Goal: Ask a question

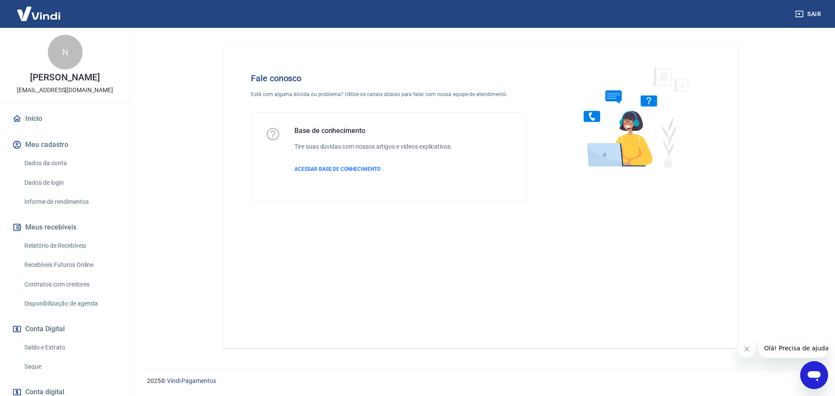
click at [813, 372] on icon "Abrir janela de mensagens" at bounding box center [813, 376] width 13 height 10
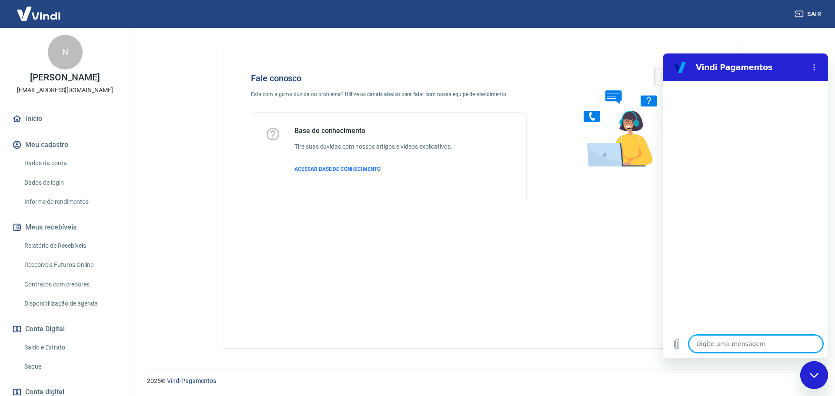
type textarea "b"
type textarea "x"
type textarea "bi"
type textarea "x"
type textarea "b"
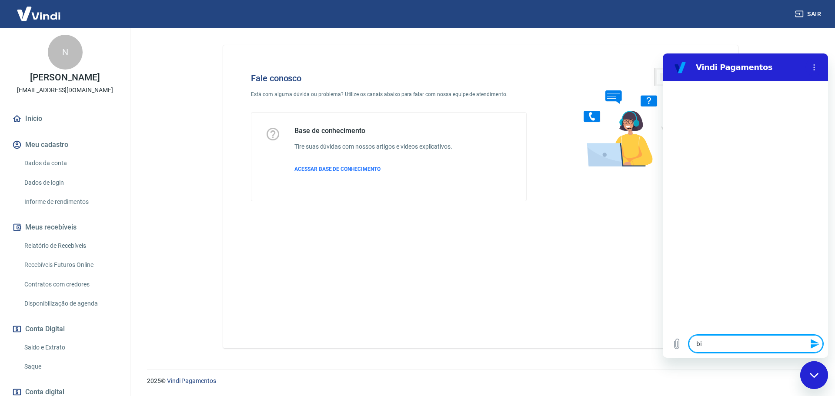
type textarea "x"
type textarea "bo"
type textarea "x"
type textarea "boa"
type textarea "x"
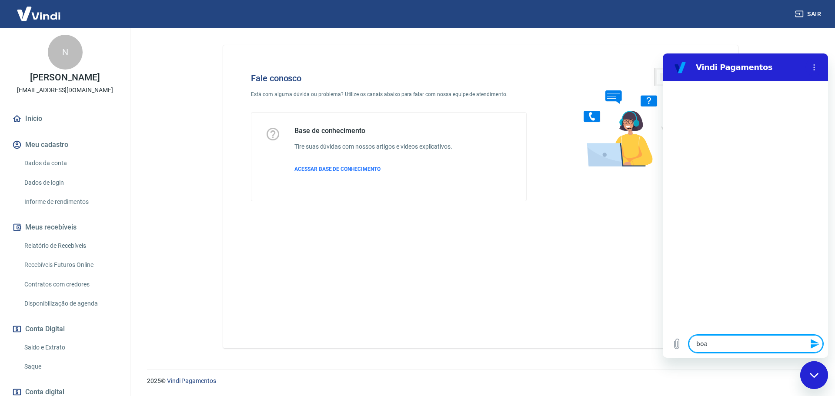
type textarea "boa"
type textarea "x"
type textarea "boa t"
type textarea "x"
type textarea "boa ta"
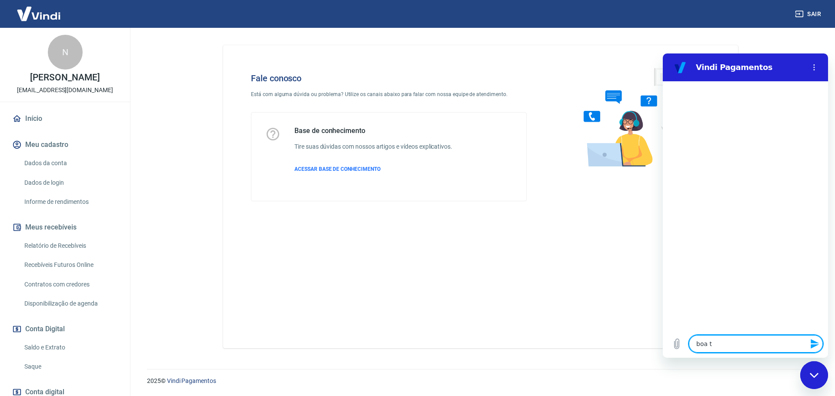
type textarea "x"
type textarea "boa tar"
type textarea "x"
type textarea "boa tard"
type textarea "x"
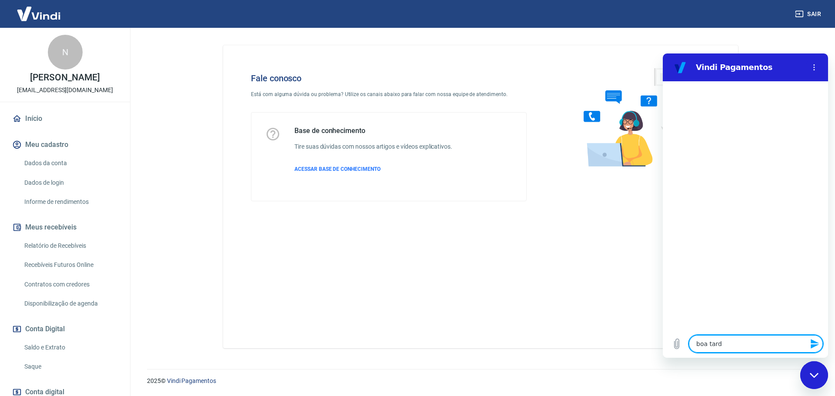
type textarea "boa tarde"
type textarea "x"
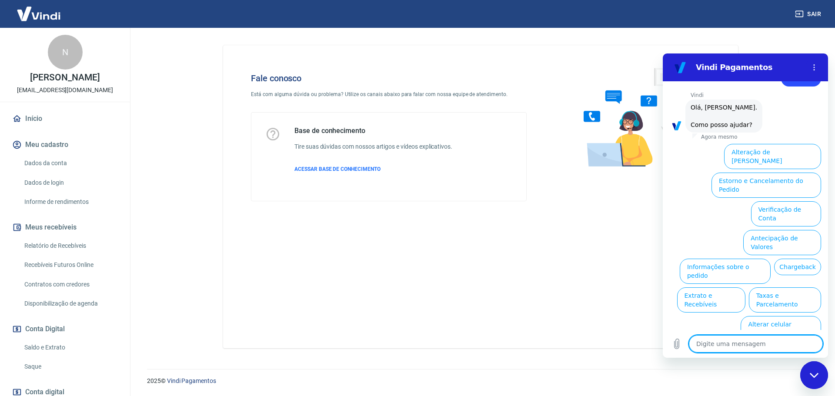
scroll to position [29, 0]
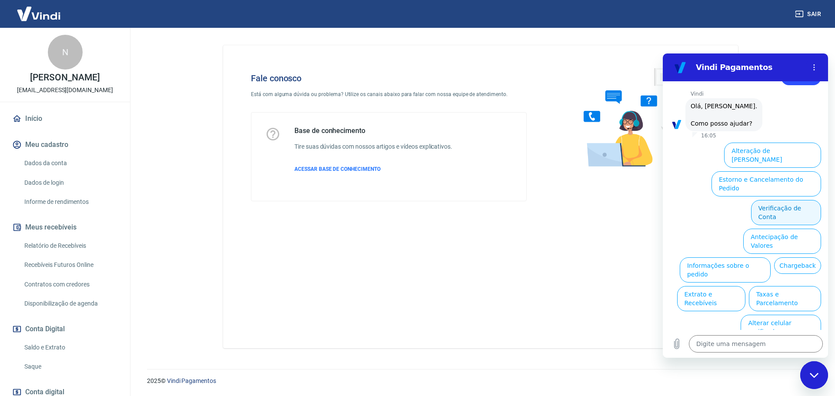
click at [781, 200] on button "Verificação de Conta" at bounding box center [786, 212] width 70 height 25
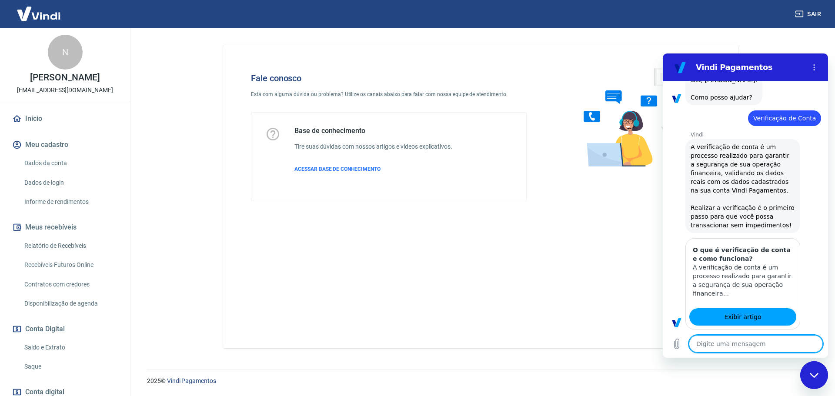
type textarea "x"
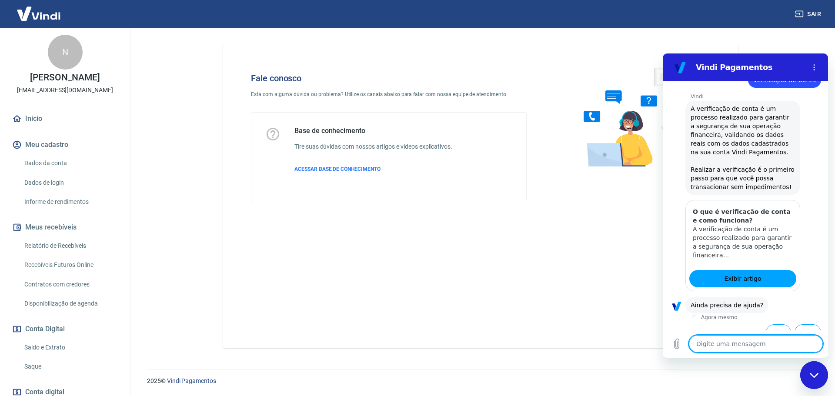
scroll to position [115, 0]
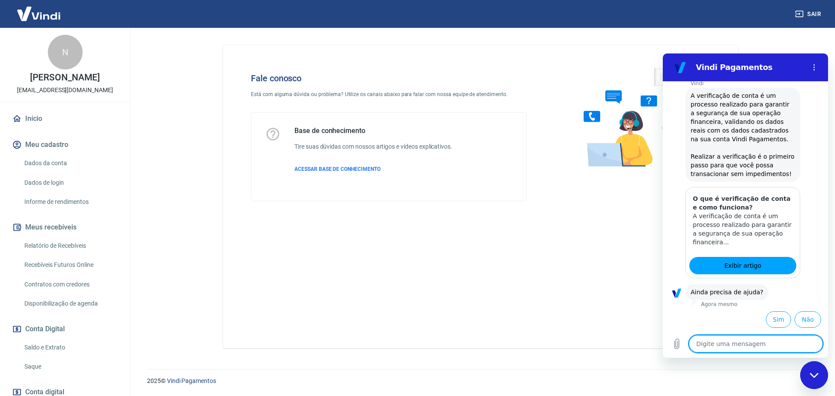
type textarea "f"
type textarea "x"
type textarea "fa"
type textarea "x"
type textarea "fal"
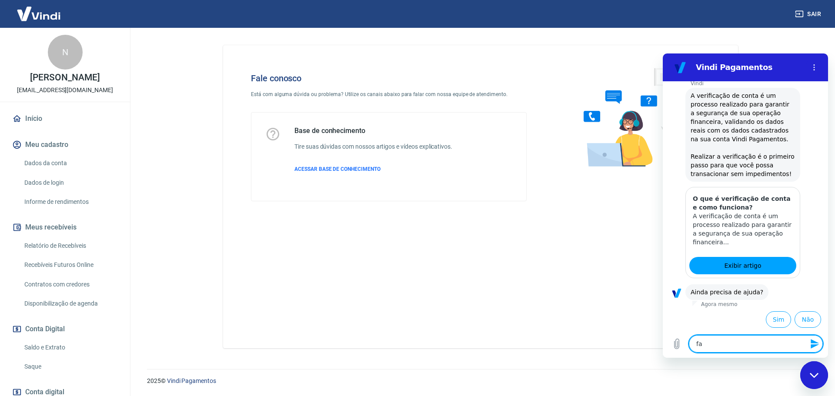
type textarea "x"
type textarea "fala"
type textarea "x"
type textarea "falar"
type textarea "x"
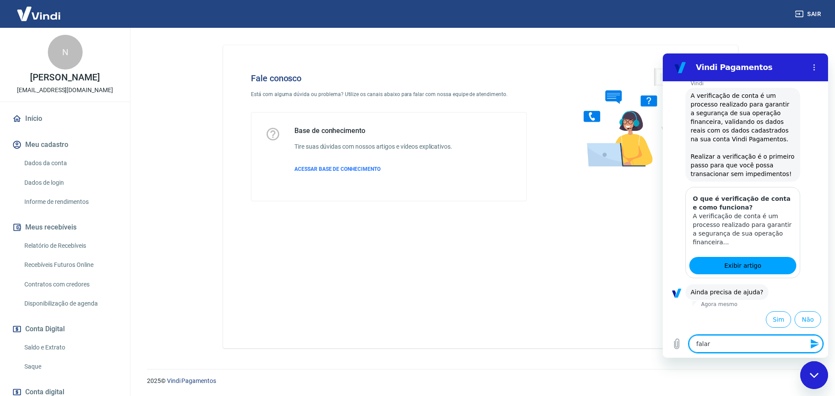
type textarea "falar"
type textarea "x"
type textarea "falar c"
type textarea "x"
type textarea "falar co"
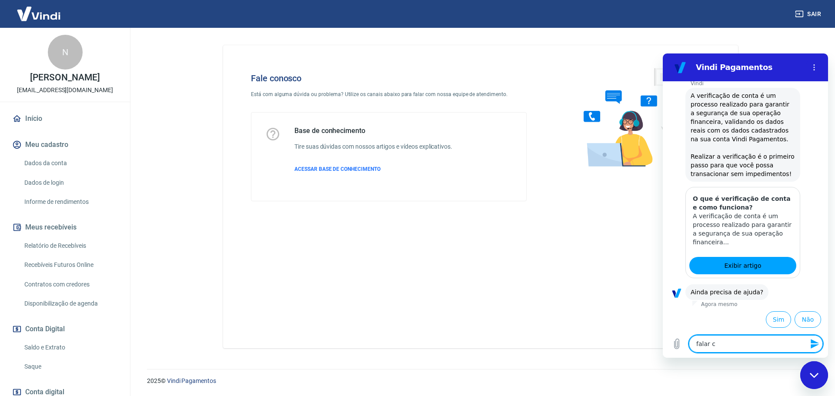
type textarea "x"
type textarea "falar com"
type textarea "x"
type textarea "falar com"
type textarea "x"
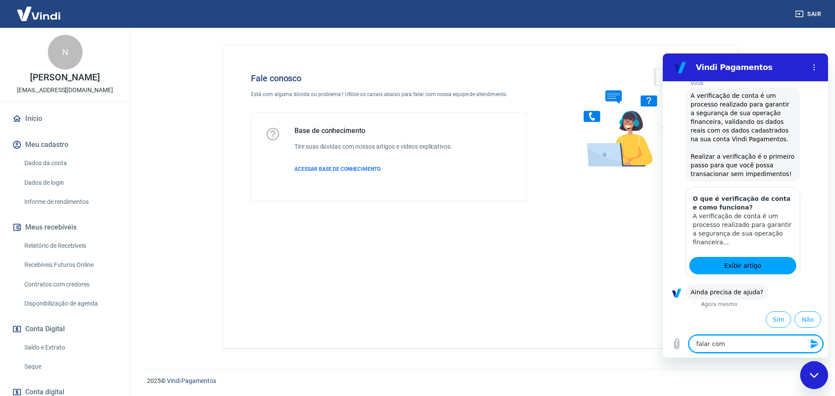
type textarea "falar com a"
type textarea "x"
type textarea "falar com at"
type textarea "x"
type textarea "falar com ate"
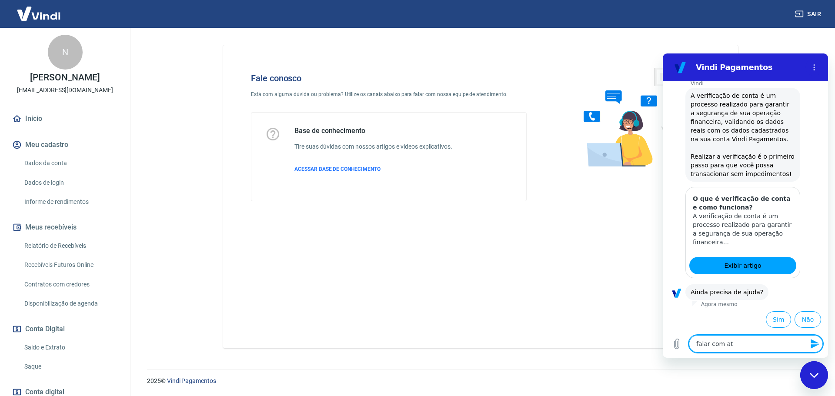
type textarea "x"
type textarea "falar com [GEOGRAPHIC_DATA]"
type textarea "x"
type textarea "falar com atend"
type textarea "x"
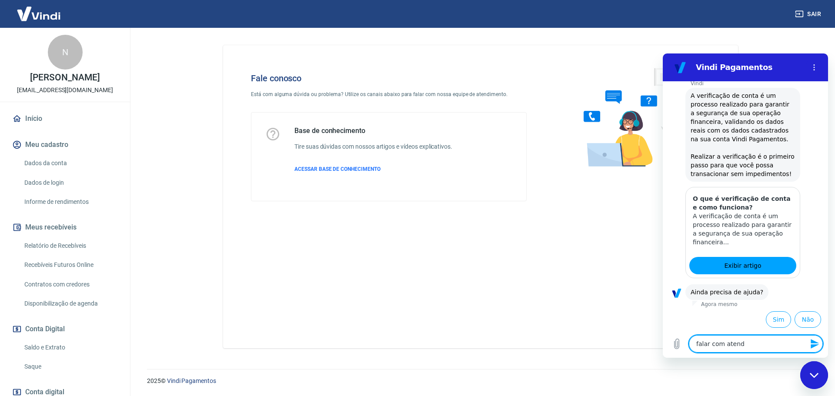
type textarea "falar com atende"
type textarea "x"
type textarea "falar com atenden"
type textarea "x"
type textarea "falar com atendent"
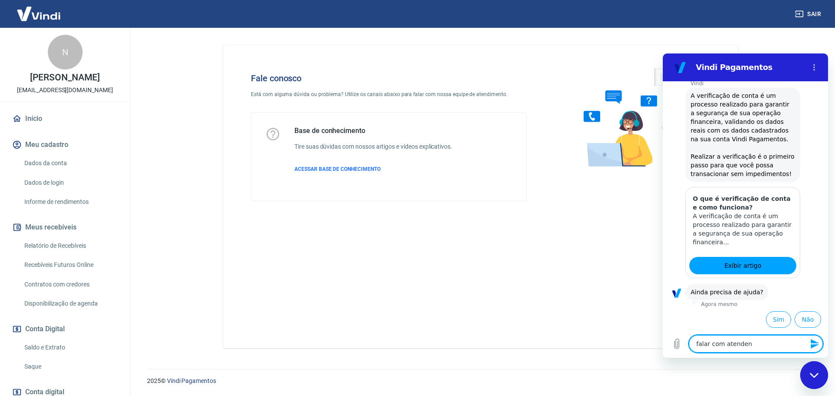
type textarea "x"
type textarea "falar com atendente"
type textarea "x"
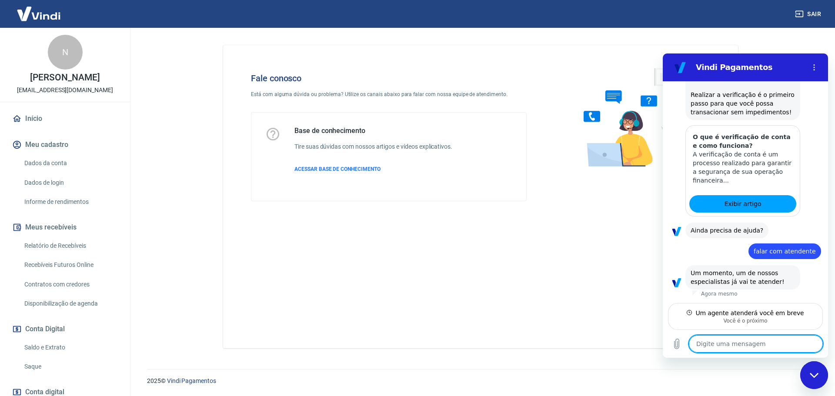
scroll to position [177, 0]
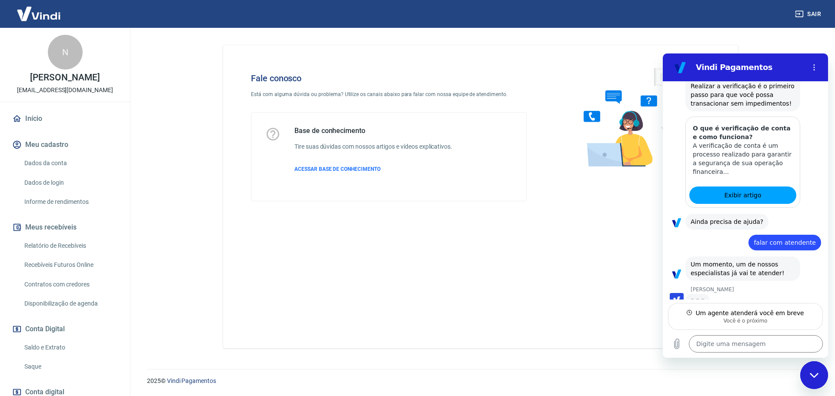
type textarea "x"
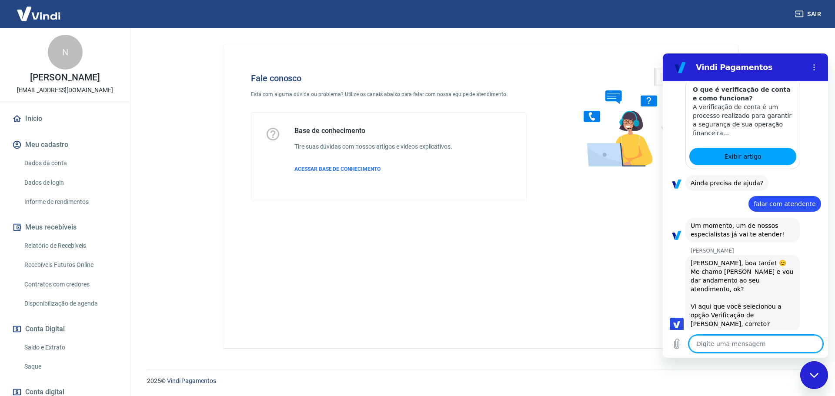
scroll to position [236, 0]
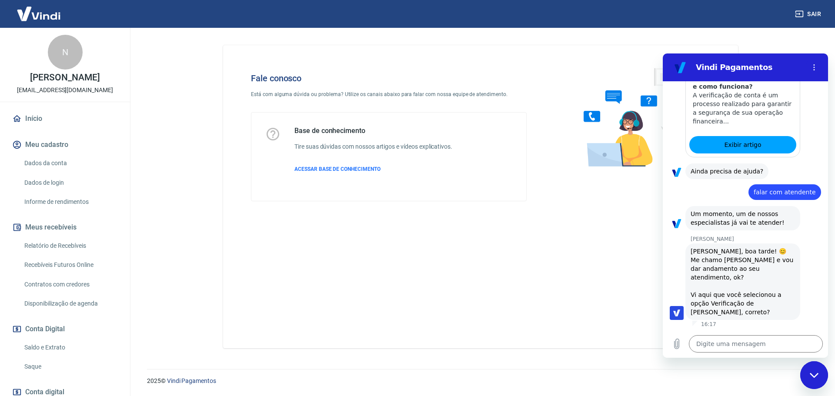
drag, startPoint x: 627, startPoint y: 380, endPoint x: 638, endPoint y: 380, distance: 10.9
click at [626, 380] on p "2025 © Vindi Pagamentos" at bounding box center [480, 380] width 667 height 9
click at [726, 345] on textarea at bounding box center [756, 343] width 134 height 17
type textarea "b"
type textarea "x"
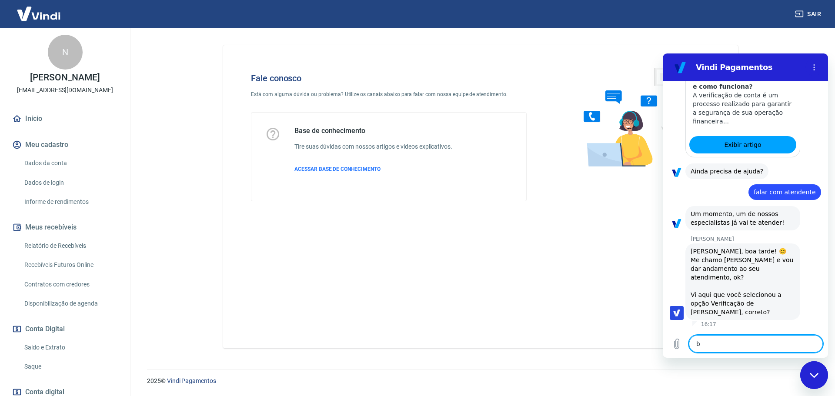
type textarea "bo"
type textarea "x"
type textarea "boa"
type textarea "x"
type textarea "boa"
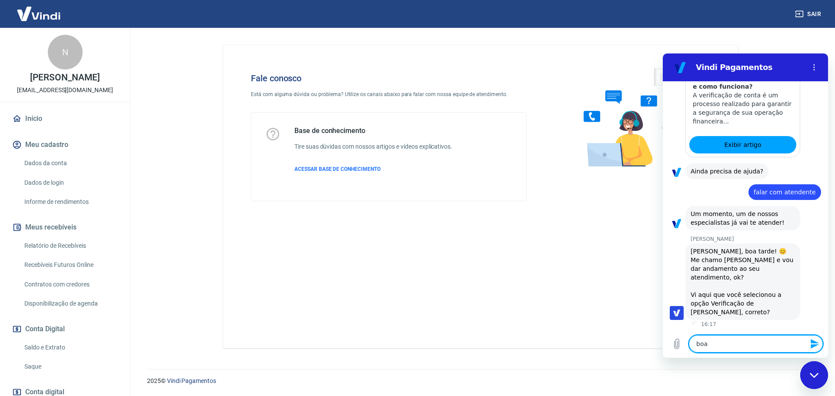
type textarea "x"
type textarea "boa t"
type textarea "x"
type textarea "boa ta"
type textarea "x"
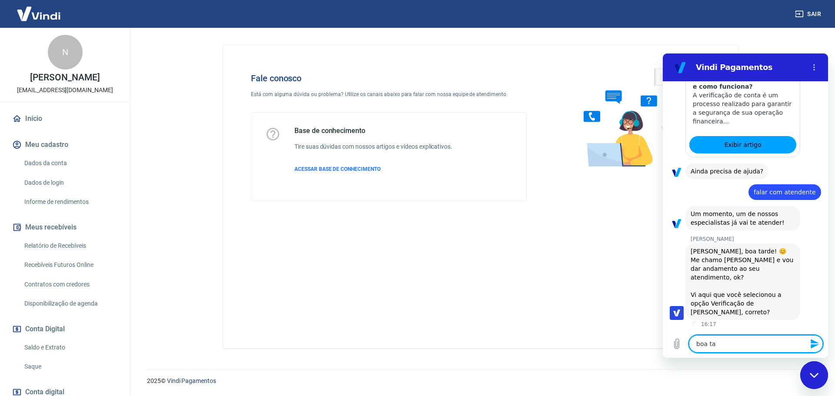
type textarea "boa tar"
type textarea "x"
type textarea "boa tard"
type textarea "x"
type textarea "boa tarde"
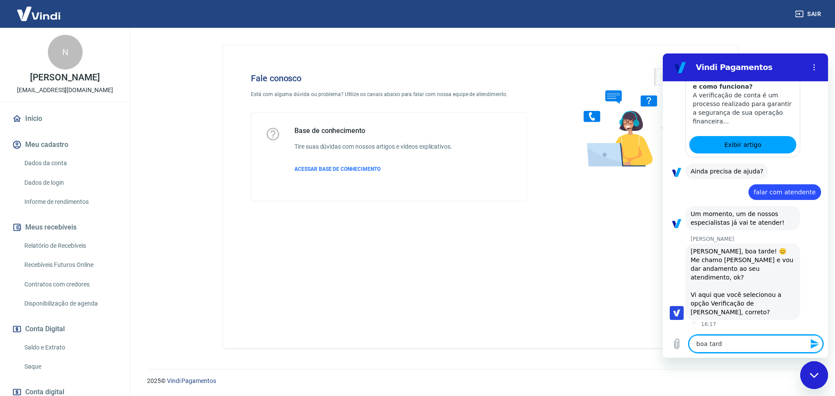
type textarea "x"
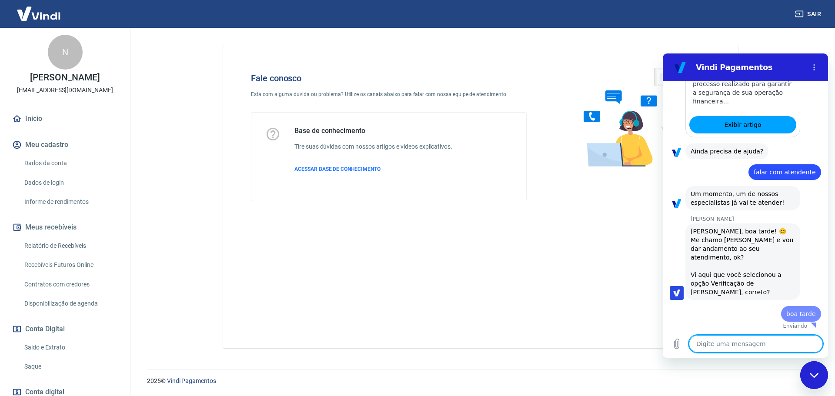
type textarea "x"
type textarea "q"
type textarea "x"
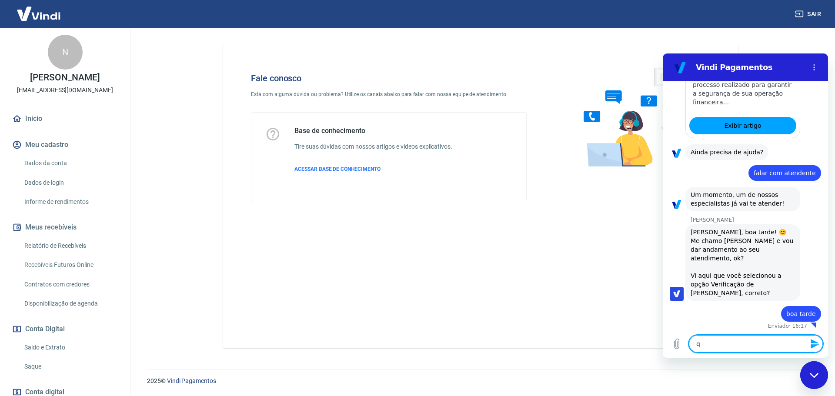
type textarea "qu"
type textarea "x"
type textarea "que"
type textarea "x"
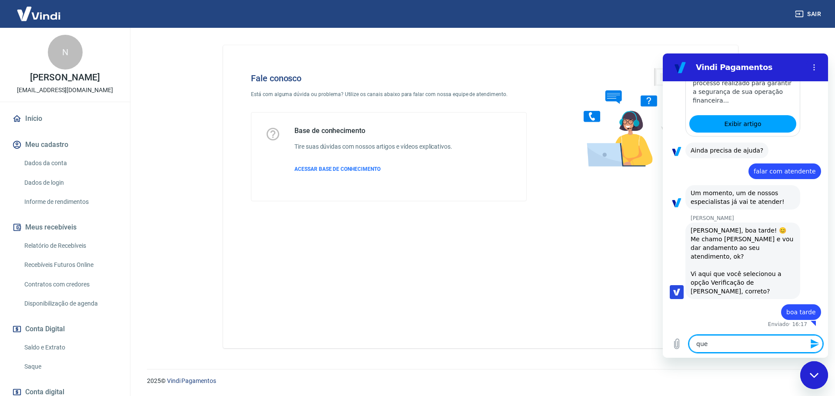
scroll to position [257, 0]
type textarea "quer"
type textarea "x"
type textarea "quero"
type textarea "x"
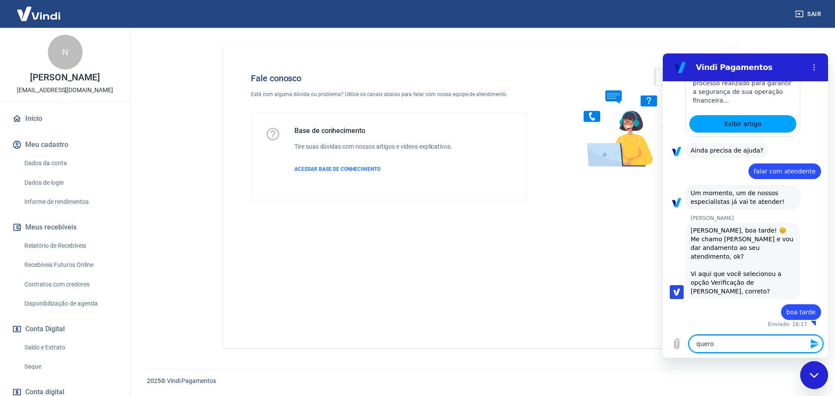
type textarea "quero"
type textarea "x"
type textarea "quero t"
type textarea "x"
type textarea "quero ti"
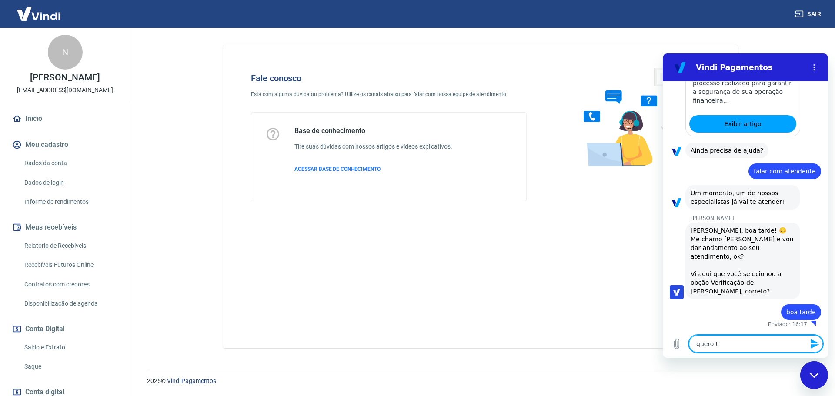
type textarea "x"
type textarea "quero tir"
type textarea "x"
type textarea "quero tira"
type textarea "x"
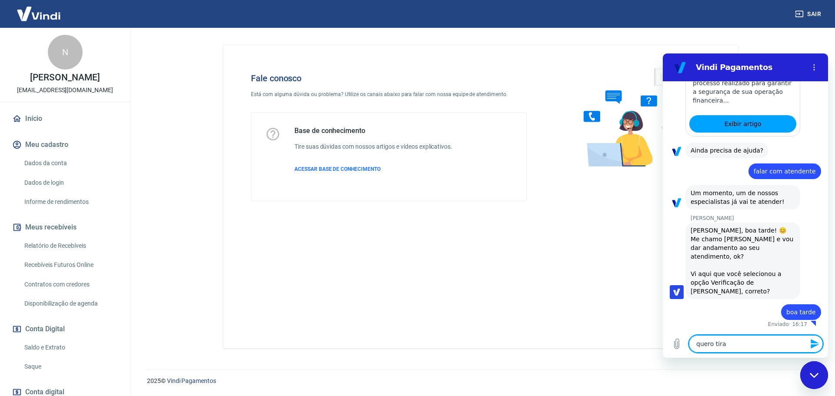
type textarea "quero tirar"
type textarea "x"
type textarea "quero tirar"
type textarea "x"
type textarea "quero tirar u"
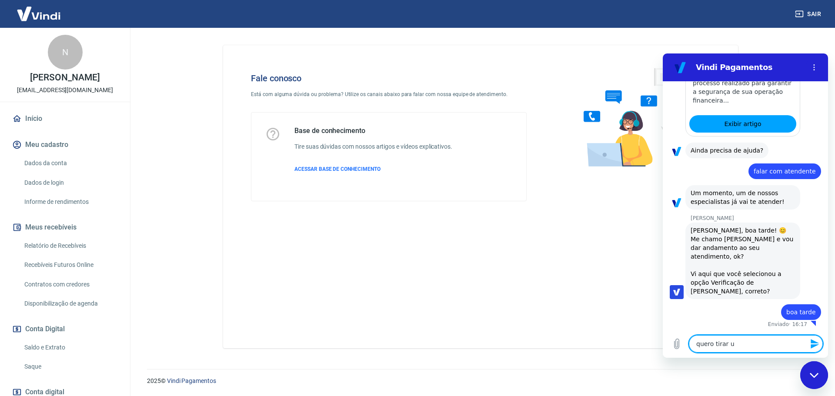
type textarea "x"
type textarea "quero tirar um"
type textarea "x"
type textarea "quero tirar uma"
type textarea "x"
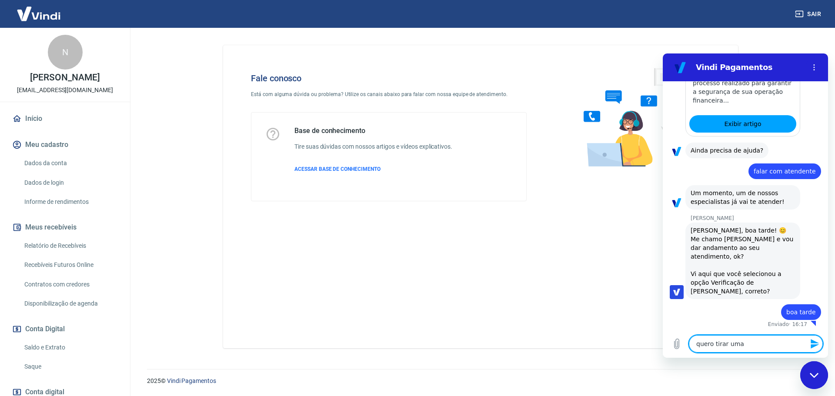
type textarea "quero tirar uma"
type textarea "x"
type textarea "quero tirar uma d"
type textarea "x"
type textarea "quero tirar uma du"
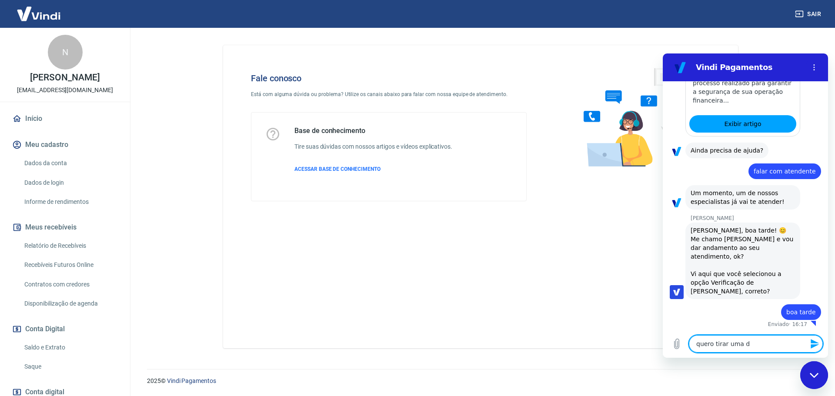
type textarea "x"
type textarea "quero tirar uma dub"
type textarea "x"
type textarea "quero tirar uma du"
type textarea "x"
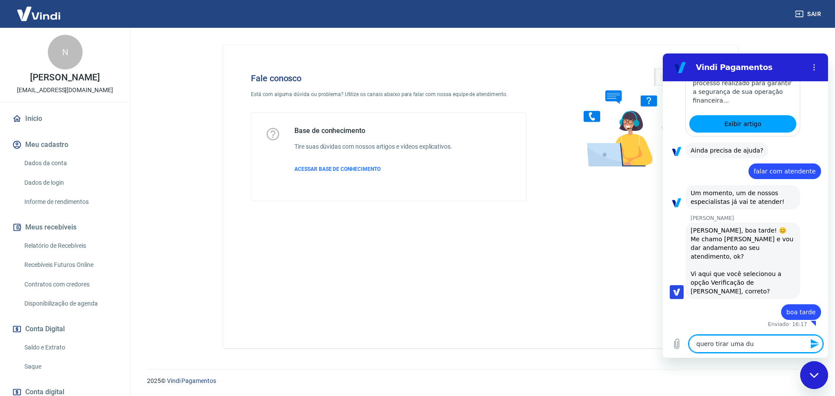
type textarea "quero tirar uma duv"
type textarea "x"
type textarea "quero tirar uma duvi"
type textarea "x"
type textarea "quero tirar uma duvid"
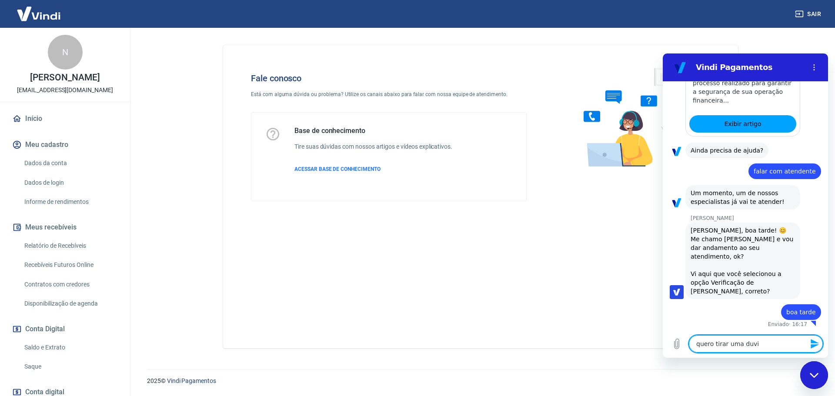
type textarea "x"
type textarea "quero tirar uma duvida"
type textarea "x"
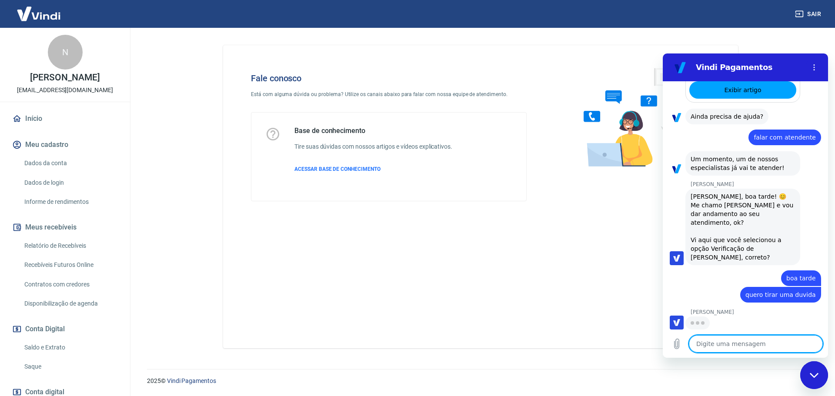
scroll to position [290, 0]
type textarea "x"
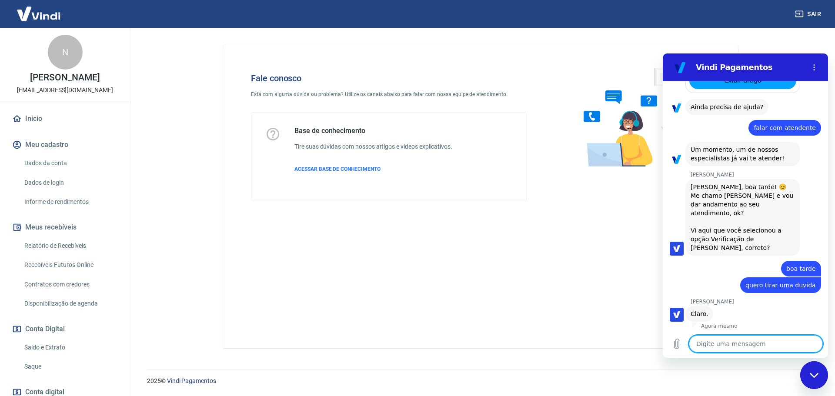
scroll to position [302, 0]
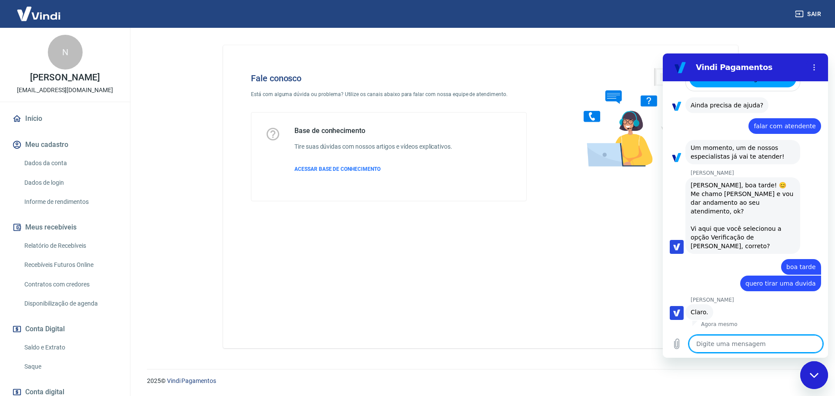
type textarea "q"
type textarea "x"
type textarea "qu"
type textarea "x"
type textarea "que"
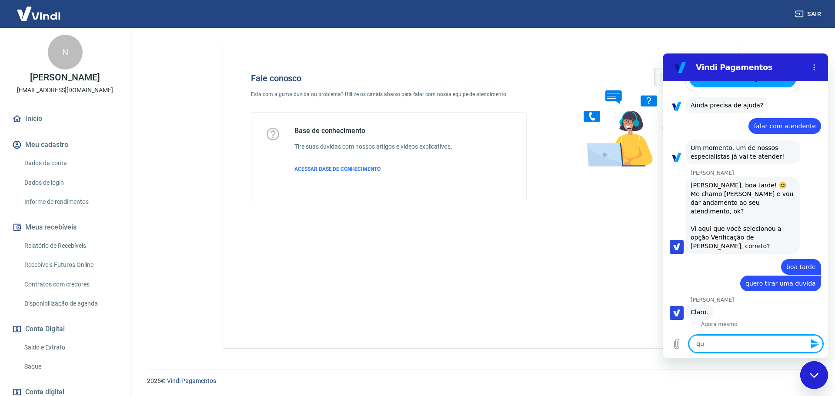
type textarea "x"
type textarea "quer"
type textarea "x"
type textarea "queri"
type textarea "x"
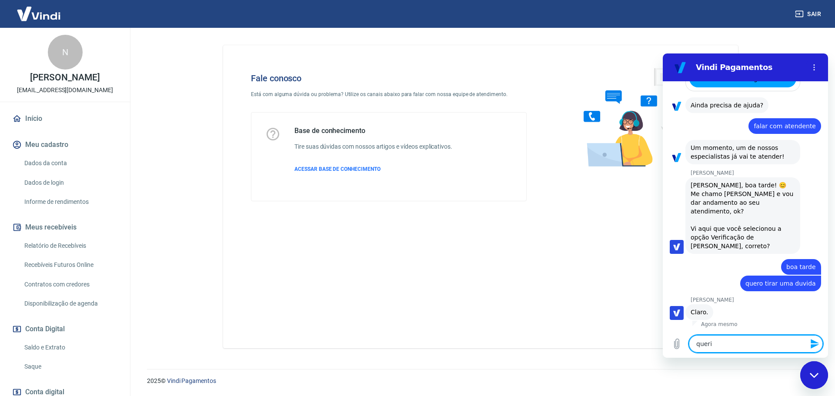
type textarea "queria"
type textarea "x"
type textarea "queria"
type textarea "x"
type textarea "queria s"
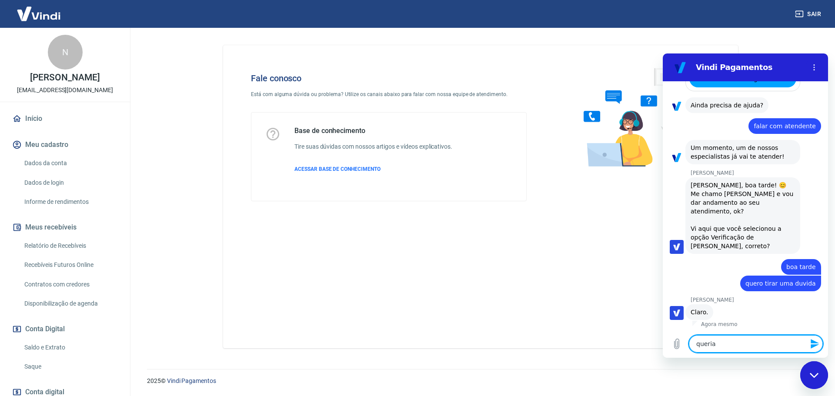
type textarea "x"
type textarea "queria sa"
type textarea "x"
type textarea "queria sab"
type textarea "x"
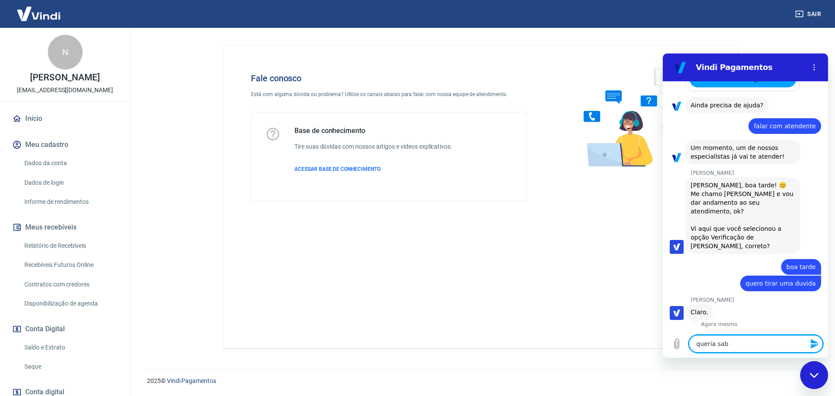
type textarea "queria sabe"
type textarea "x"
type textarea "queria saber"
type textarea "x"
type textarea "queria saber"
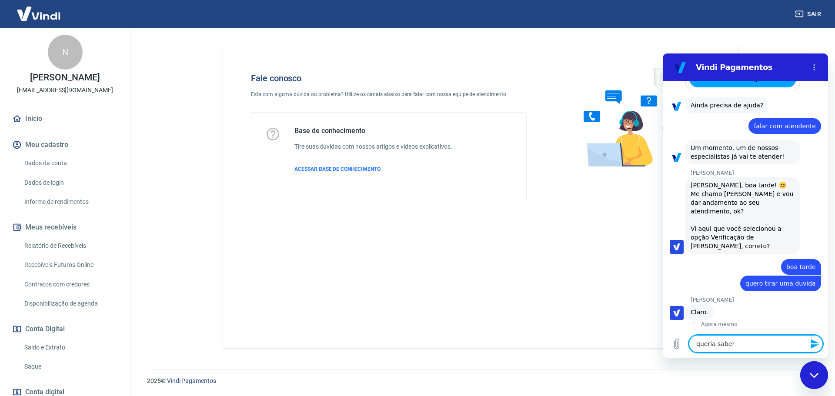
type textarea "x"
type textarea "queria saber s"
type textarea "x"
type textarea "queria saber se"
type textarea "x"
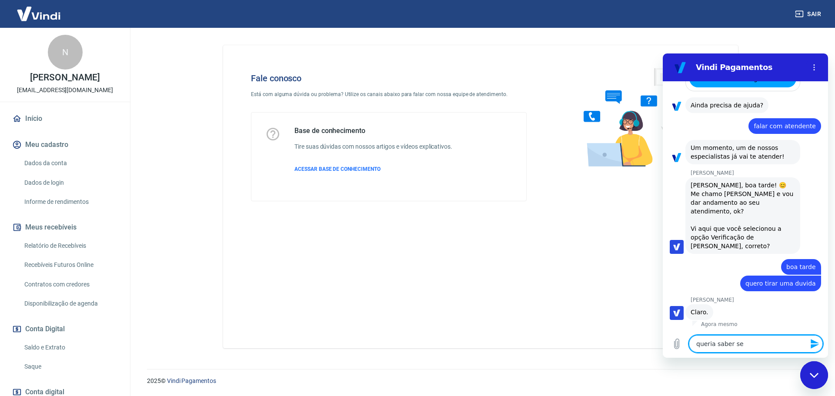
type textarea "queria saber se"
type textarea "x"
type textarea "queria saber se t"
type textarea "x"
type textarea "queria saber se te"
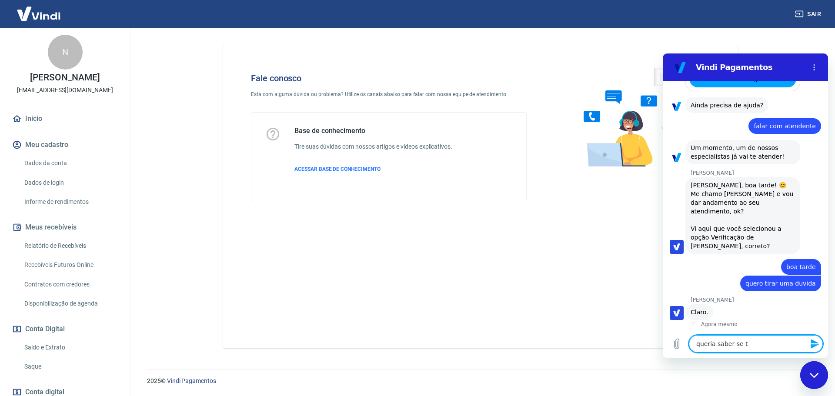
type textarea "x"
type textarea "queria saber se ter"
type textarea "x"
type textarea "queria saber se [PERSON_NAME]"
type textarea "x"
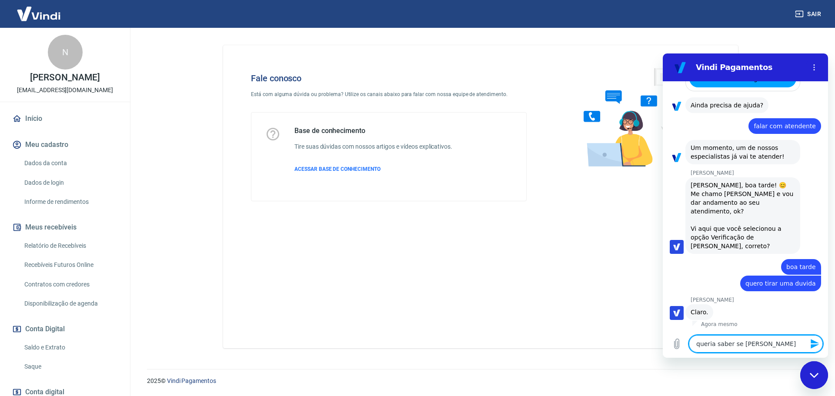
type textarea "queria saber se teria"
type textarea "x"
type textarea "queria saber se teria"
type textarea "x"
type textarea "queria saber se teria c"
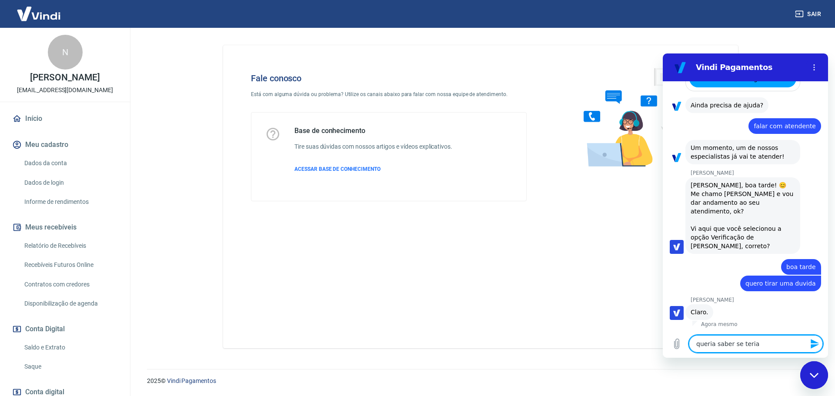
type textarea "x"
type textarea "queria saber se teria co"
type textarea "x"
type textarea "queria saber se teria com"
type textarea "x"
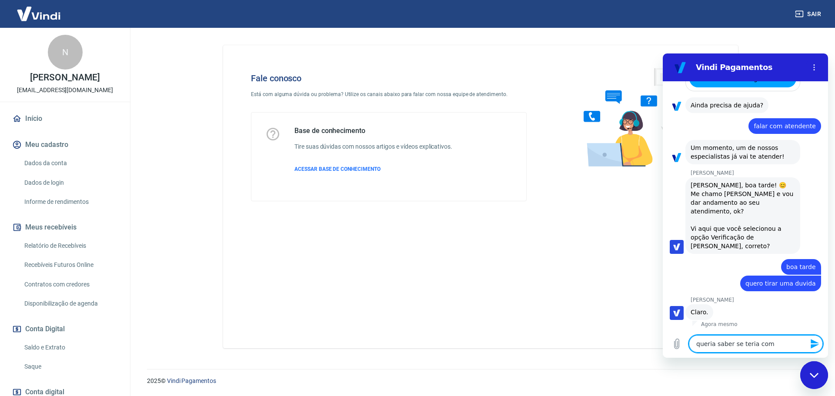
type textarea "queria saber se teria como"
type textarea "x"
type textarea "queria saber se teria como"
type textarea "x"
type textarea "queria saber se teria como c"
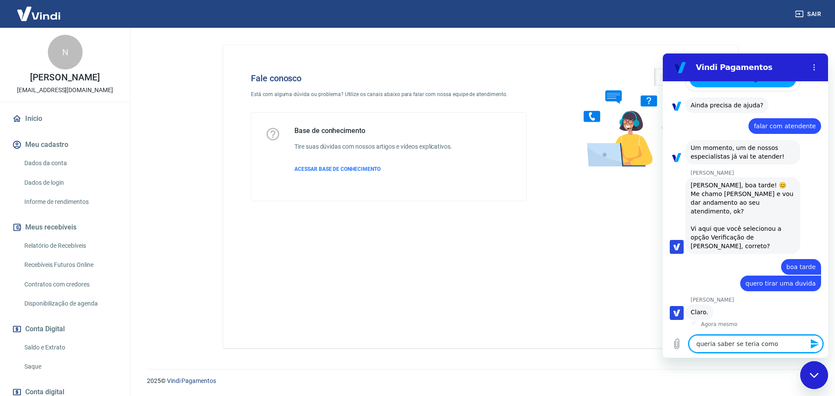
type textarea "x"
type textarea "queria saber se teria como co"
type textarea "x"
type textarea "queria saber se teria como col"
type textarea "x"
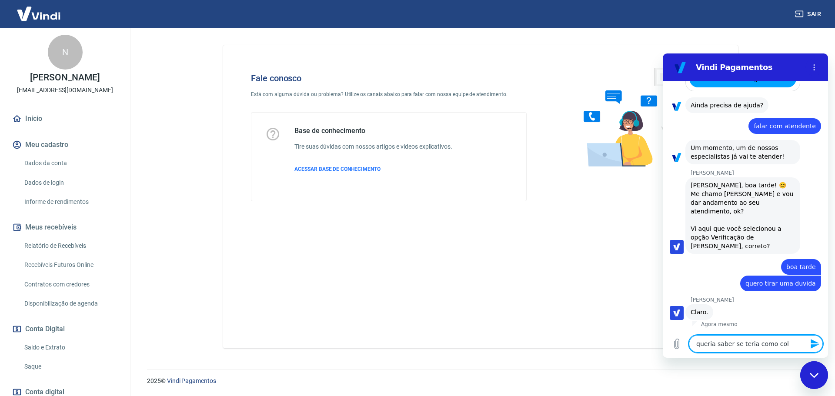
type textarea "queria saber se teria como colo"
type textarea "x"
type textarea "queria saber se teria como coloa"
type textarea "x"
type textarea "queria saber se teria como colo"
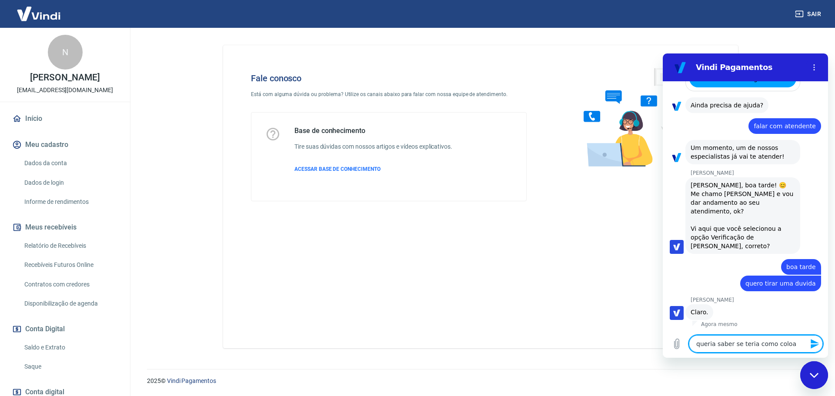
type textarea "x"
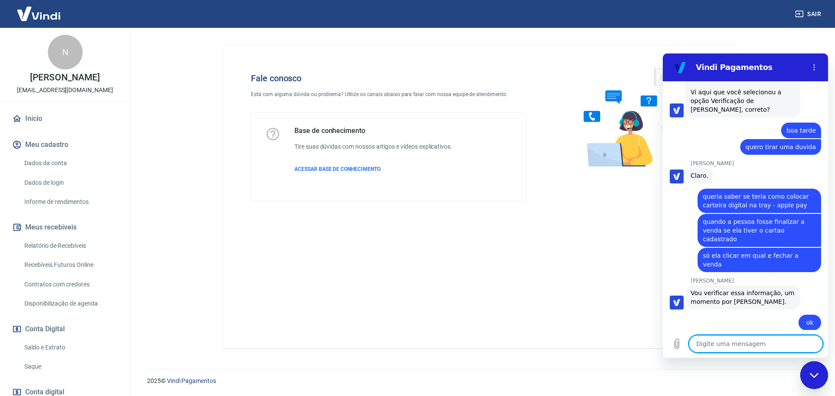
scroll to position [432, 0]
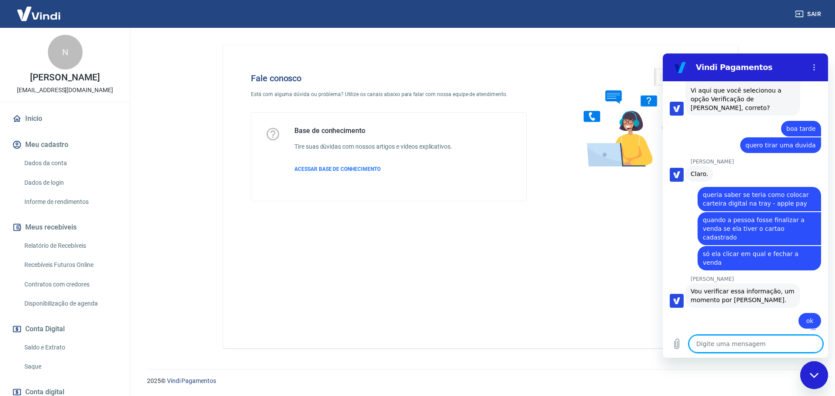
click at [743, 343] on textarea at bounding box center [756, 343] width 134 height 17
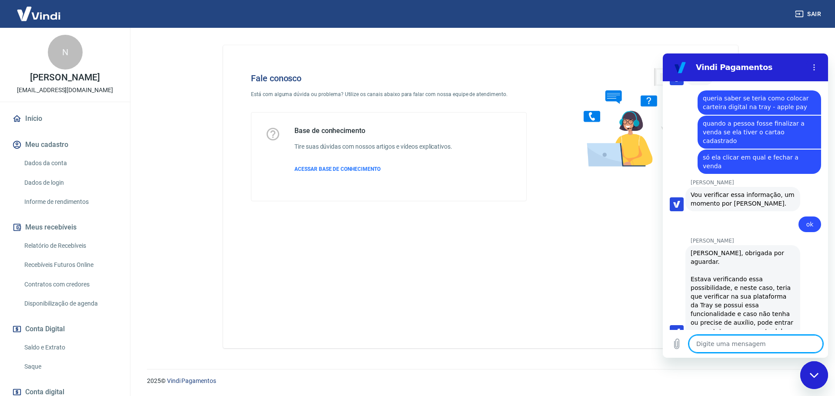
scroll to position [530, 0]
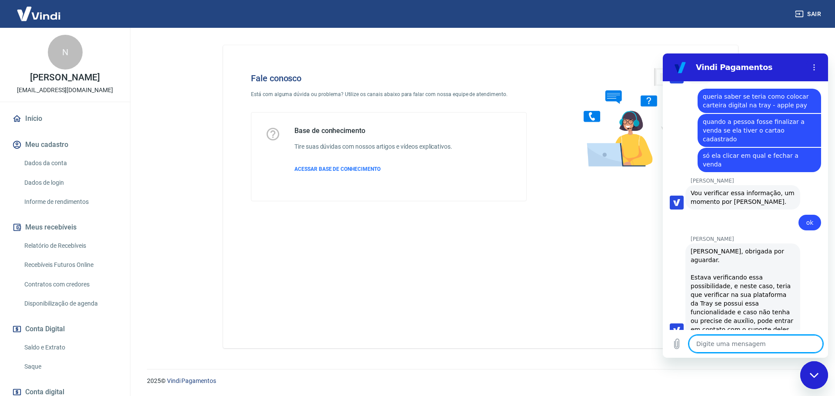
click at [743, 344] on textarea at bounding box center [756, 343] width 134 height 17
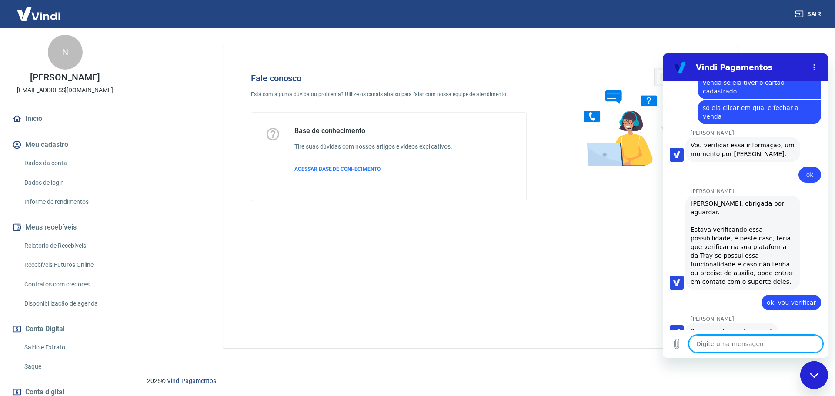
scroll to position [579, 0]
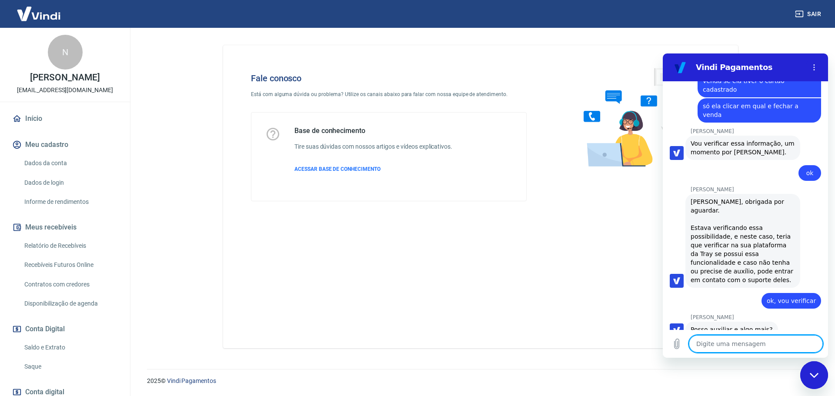
click at [732, 348] on textarea at bounding box center [756, 343] width 134 height 17
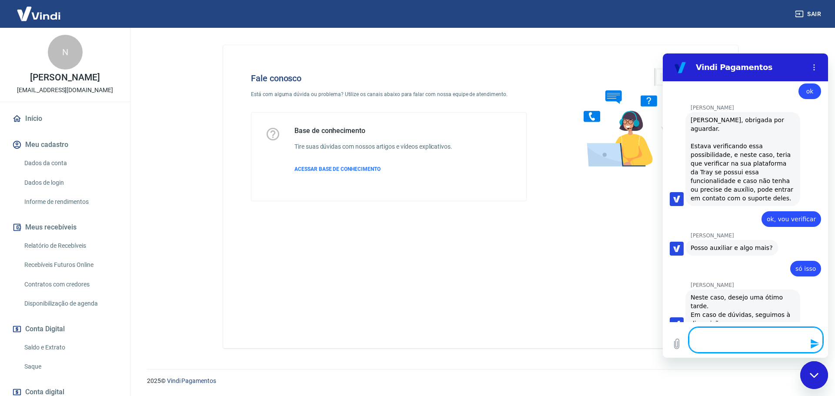
scroll to position [663, 0]
